Goal: Task Accomplishment & Management: Use online tool/utility

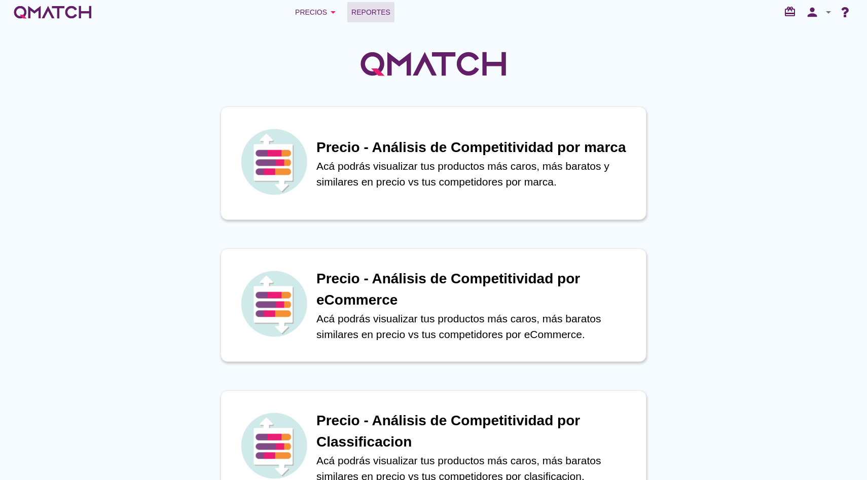
click at [379, 9] on span "Reportes" at bounding box center [370, 12] width 39 height 12
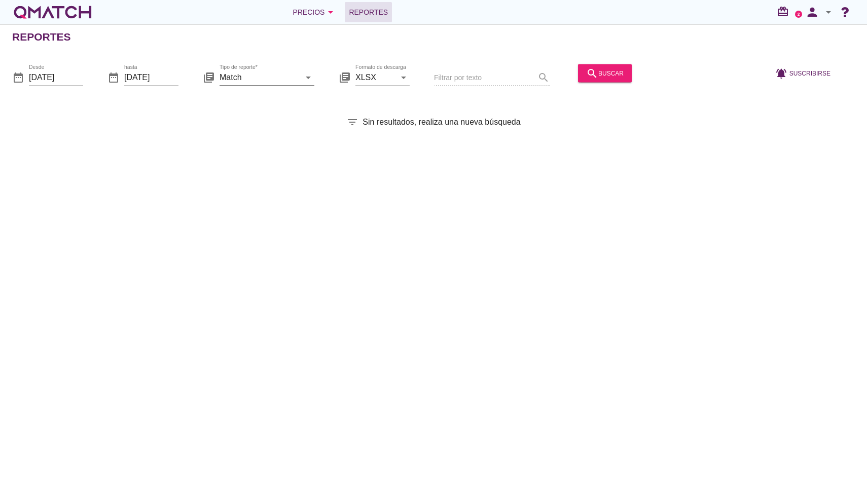
click at [276, 78] on input "Match" at bounding box center [260, 77] width 81 height 16
click at [257, 128] on div "Surtido" at bounding box center [281, 126] width 107 height 12
type input "Surtido"
click at [71, 78] on input "[DATE]" at bounding box center [56, 77] width 54 height 16
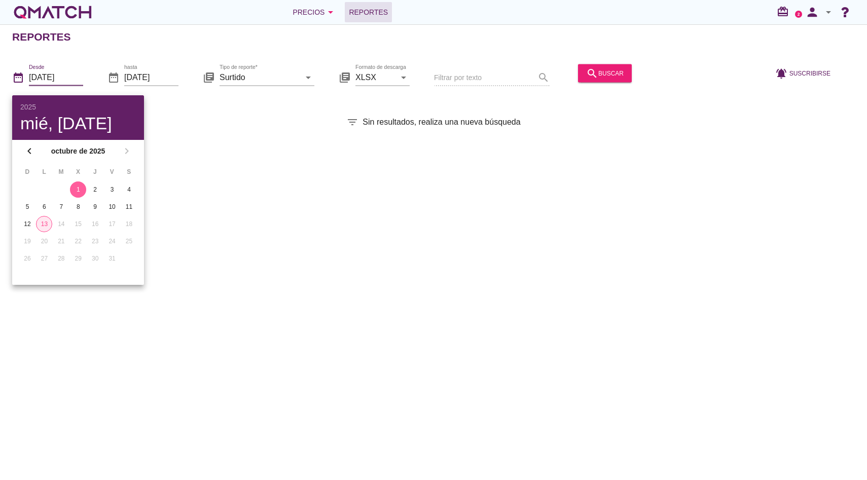
click at [50, 224] on div "13" at bounding box center [44, 224] width 15 height 9
type input "[DATE]"
click at [141, 77] on input "[DATE]" at bounding box center [151, 77] width 54 height 16
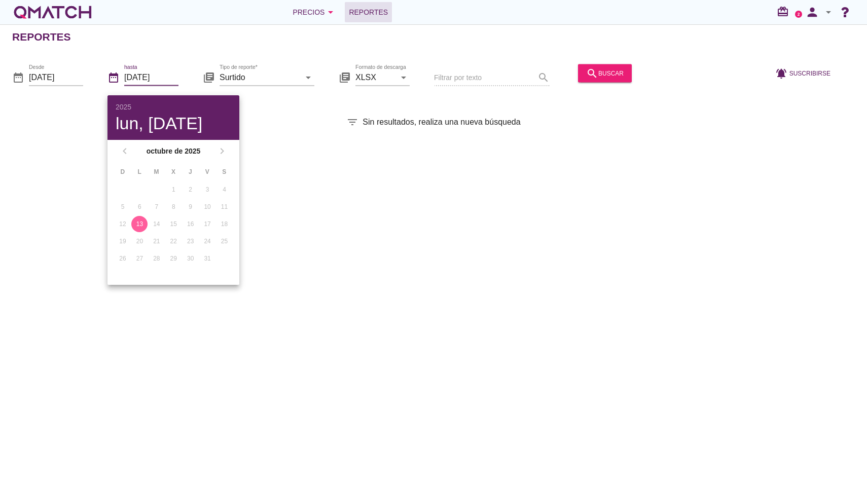
click at [139, 222] on div "13" at bounding box center [139, 224] width 16 height 9
click at [586, 71] on div "search buscar" at bounding box center [605, 73] width 38 height 12
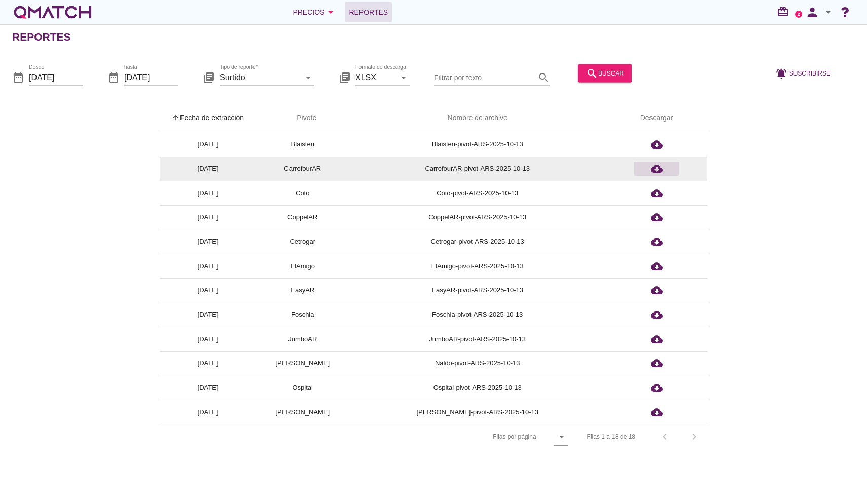
click at [657, 169] on icon "cloud_download" at bounding box center [657, 169] width 12 height 12
